Goal: Complete application form: Complete application form

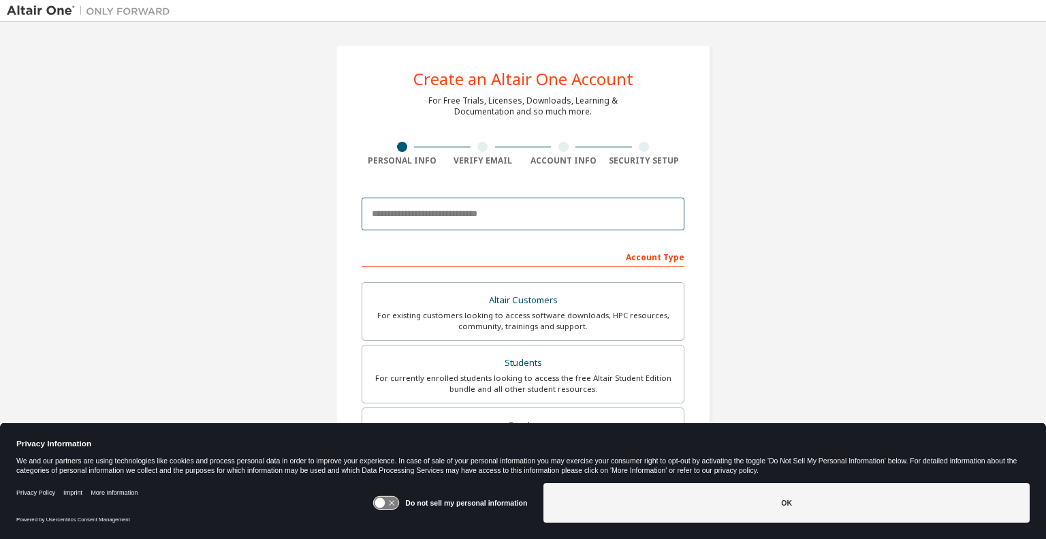
click at [535, 212] on input "email" at bounding box center [523, 213] width 323 height 33
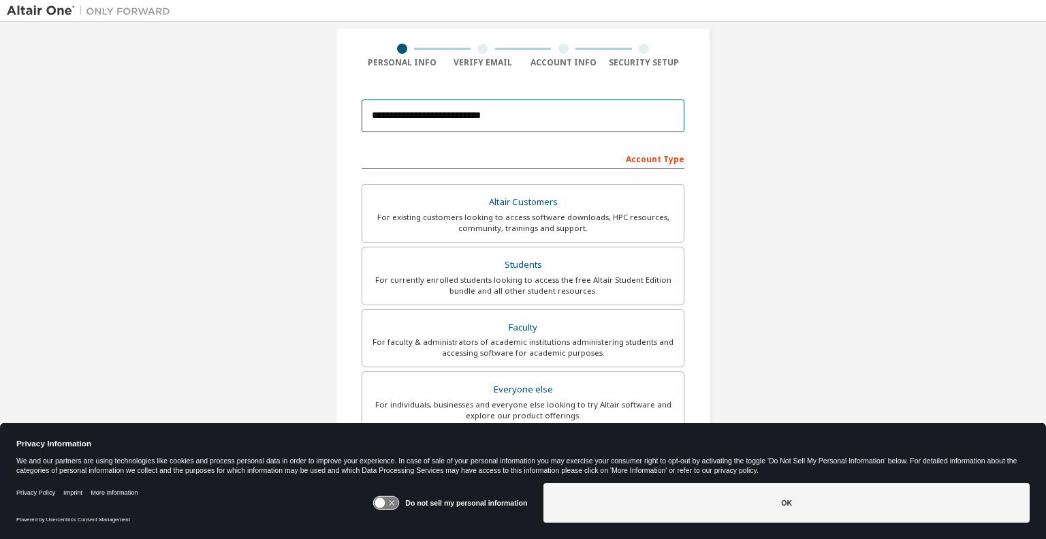
scroll to position [130, 0]
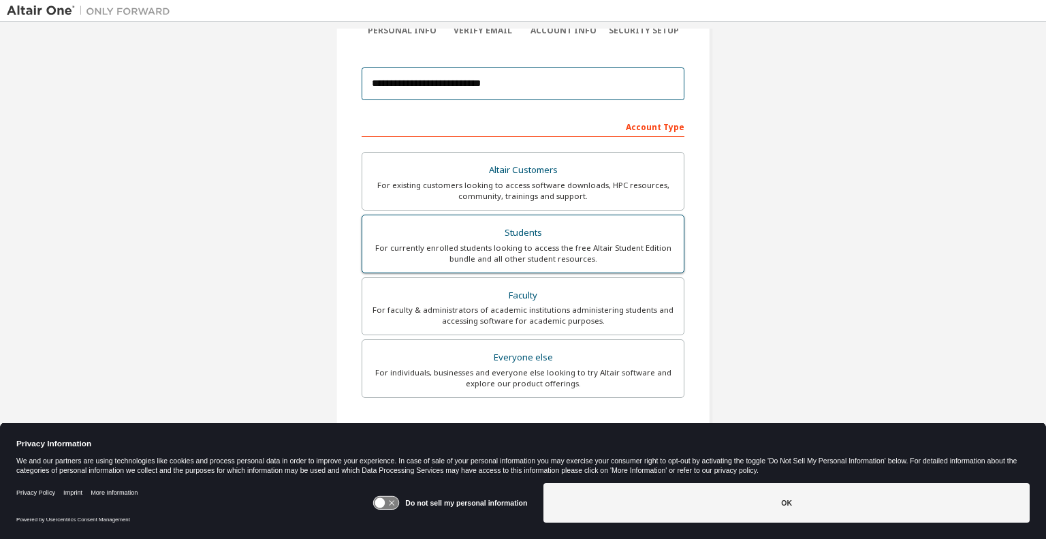
type input "**********"
click at [614, 234] on div "Students" at bounding box center [522, 232] width 305 height 19
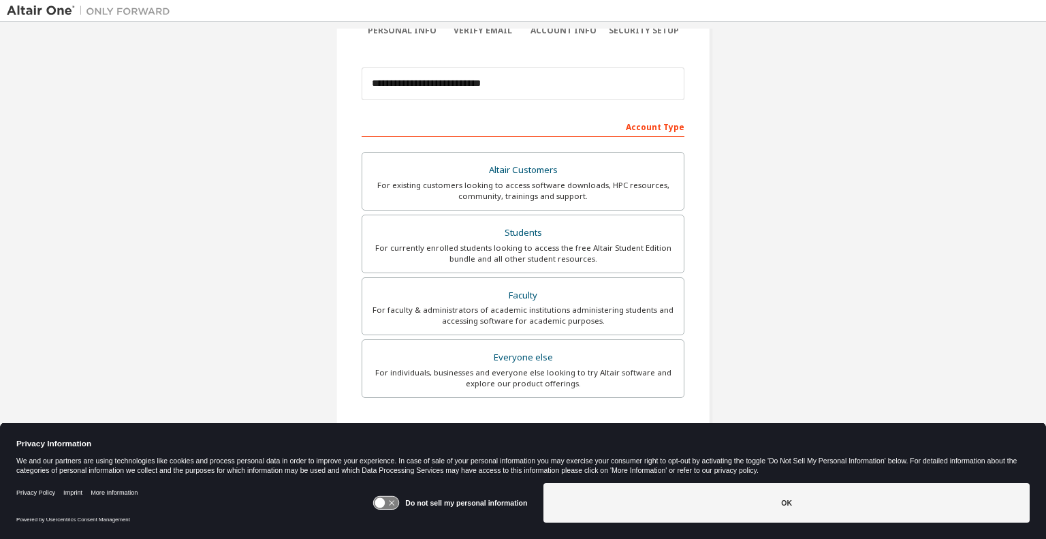
scroll to position [254, 0]
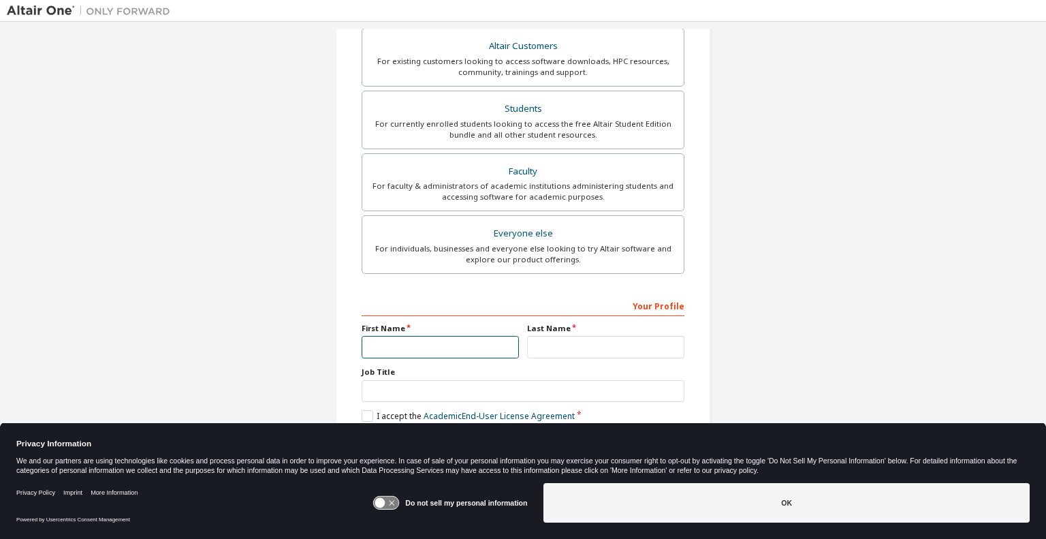
click at [471, 347] on input "text" at bounding box center [440, 347] width 157 height 22
type input "*******"
type input "******"
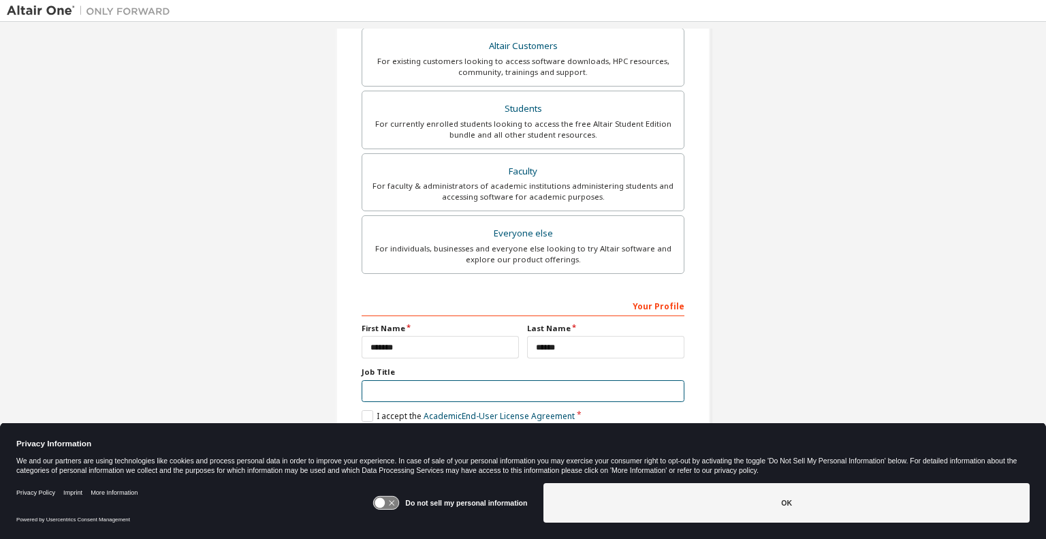
click at [387, 394] on input "text" at bounding box center [523, 391] width 323 height 22
type input "*******"
click at [362, 413] on label "I accept the Academic End-User License Agreement" at bounding box center [468, 416] width 213 height 12
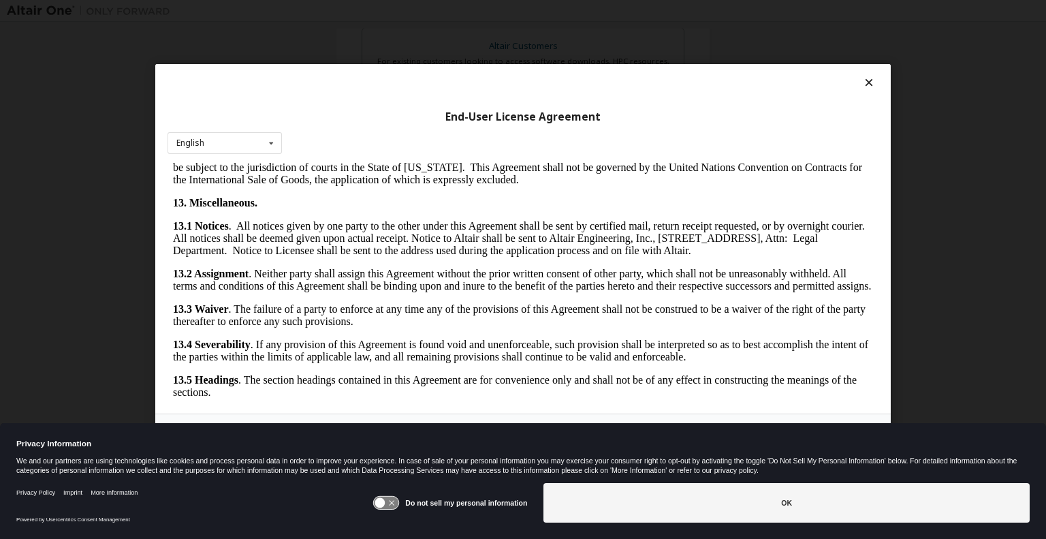
scroll to position [2256, 0]
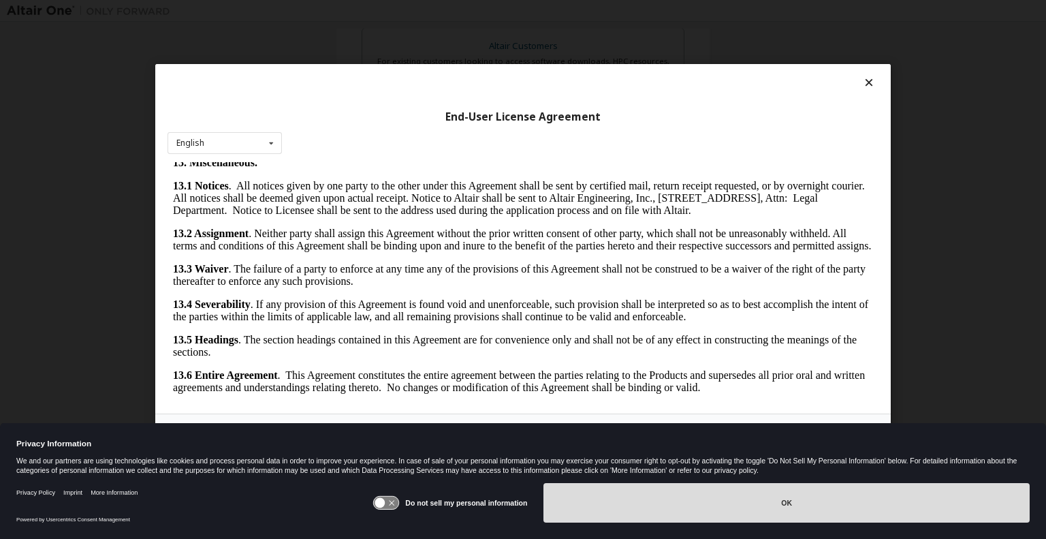
click at [605, 483] on button "OK" at bounding box center [786, 502] width 486 height 39
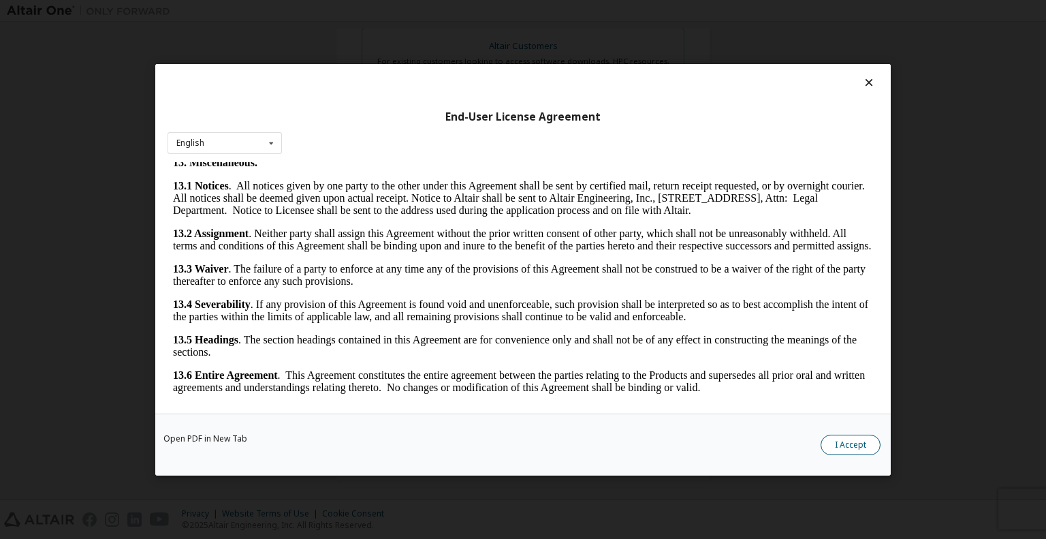
click at [844, 435] on button "I Accept" at bounding box center [851, 444] width 60 height 20
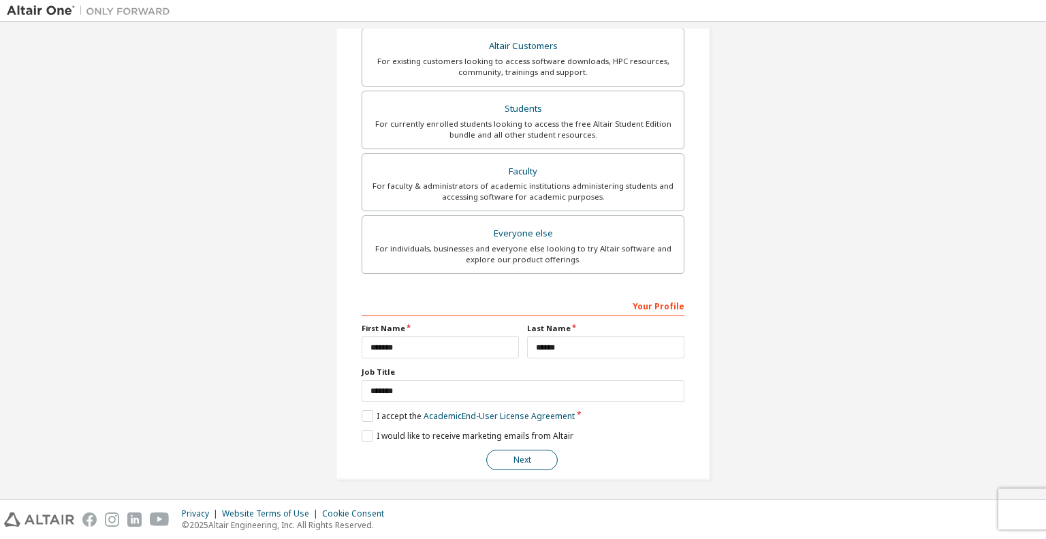
click at [523, 458] on button "Next" at bounding box center [522, 459] width 72 height 20
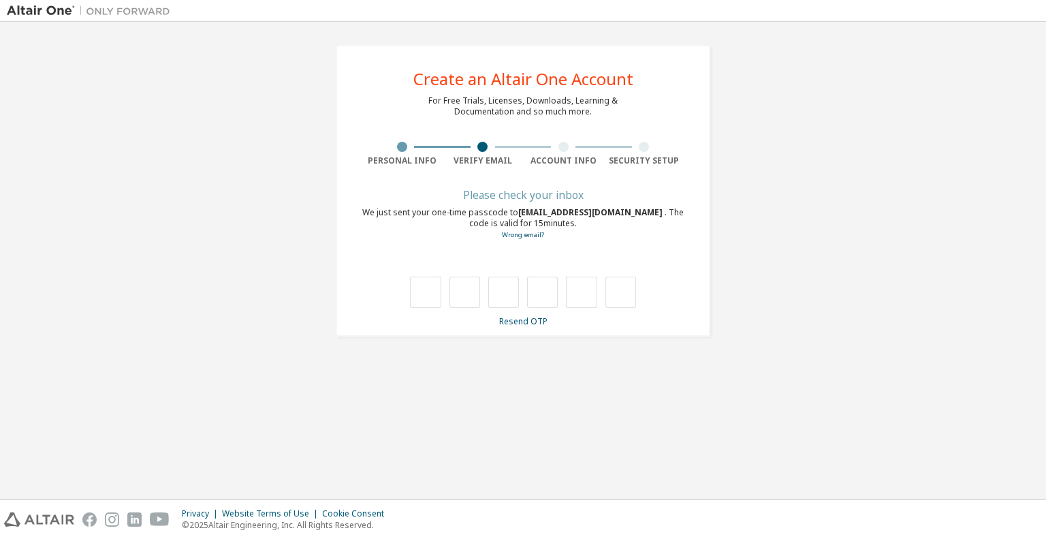
type input "*"
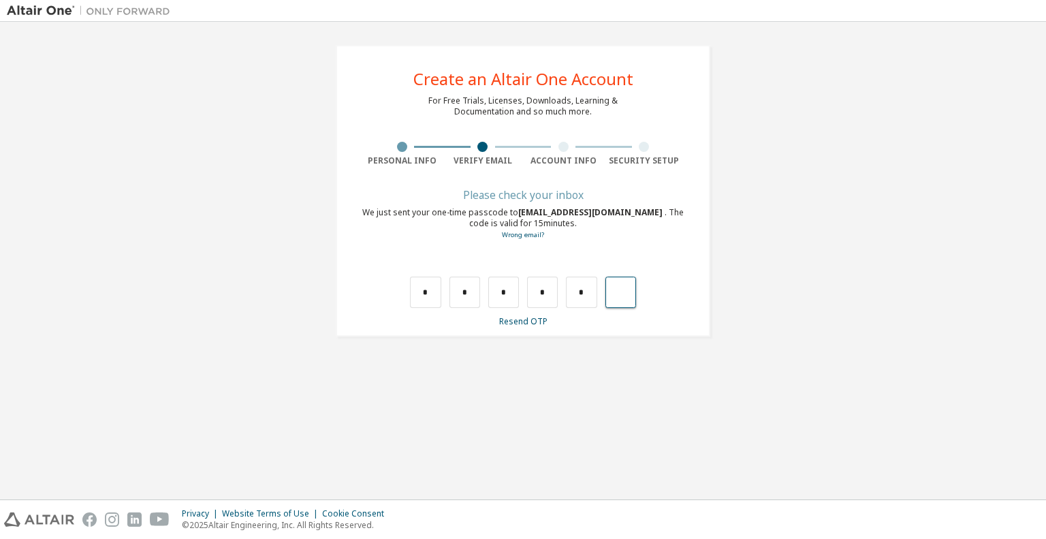
type input "*"
click at [431, 292] on input "text" at bounding box center [425, 291] width 31 height 31
type input "*"
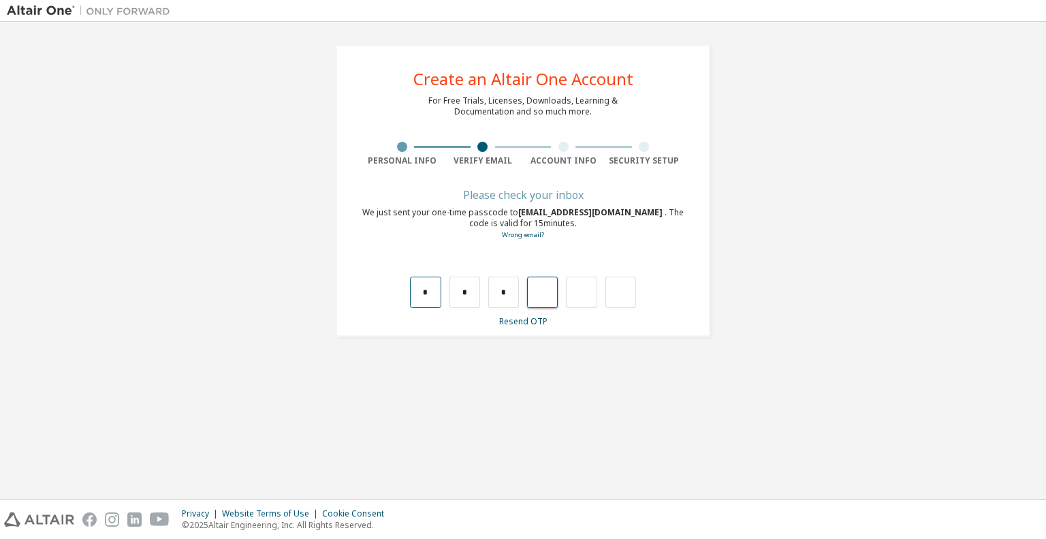
type input "*"
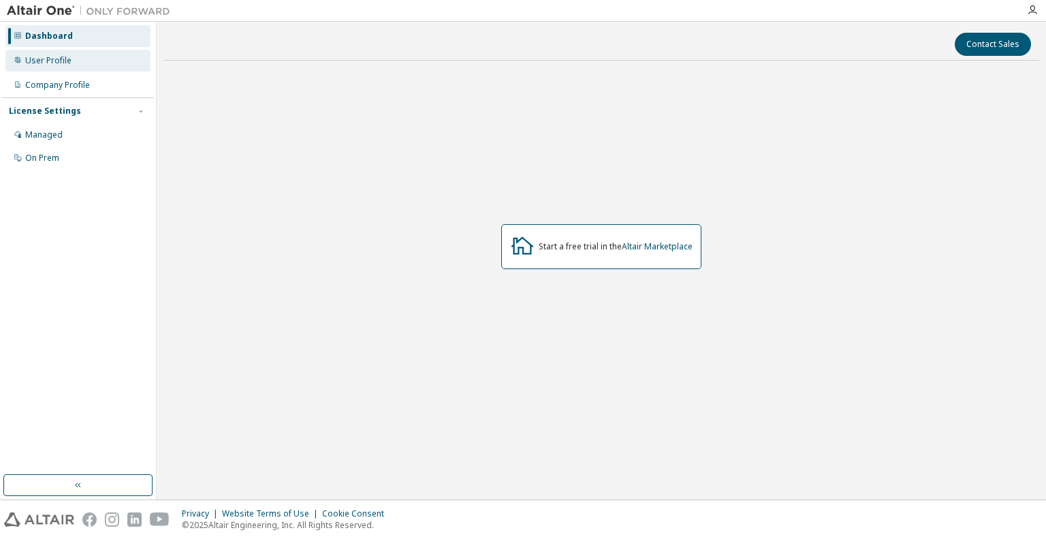
click at [74, 65] on div "User Profile" at bounding box center [77, 61] width 145 height 22
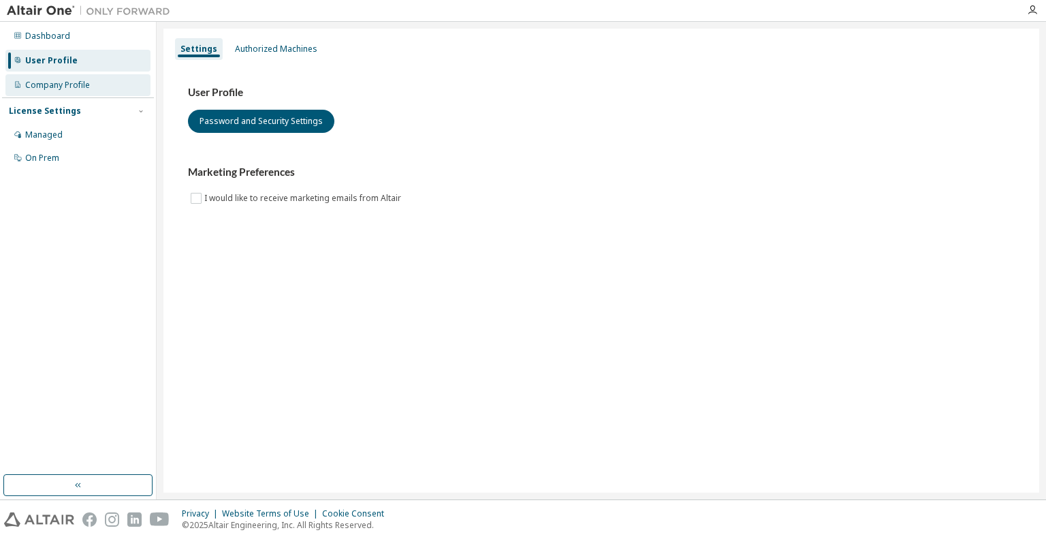
click at [86, 86] on div "Company Profile" at bounding box center [57, 85] width 65 height 11
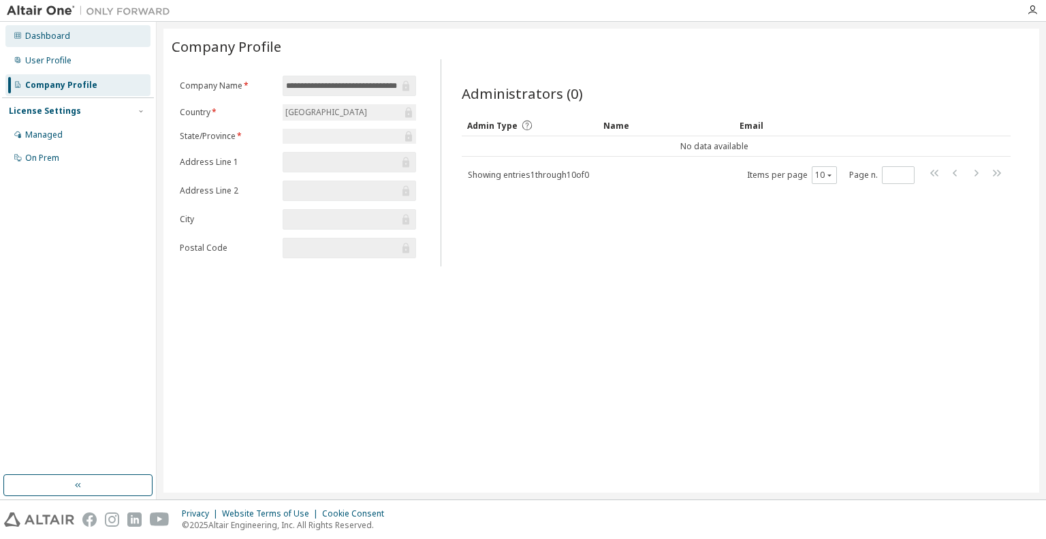
click at [62, 44] on div "Dashboard" at bounding box center [77, 36] width 145 height 22
